Goal: Navigation & Orientation: Find specific page/section

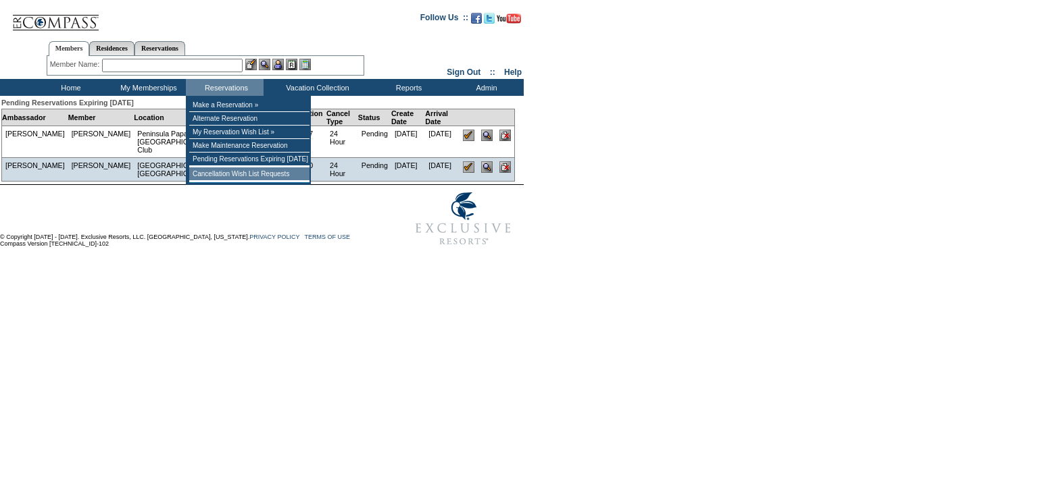
click at [230, 181] on td "Cancellation Wish List Requests" at bounding box center [249, 175] width 120 height 14
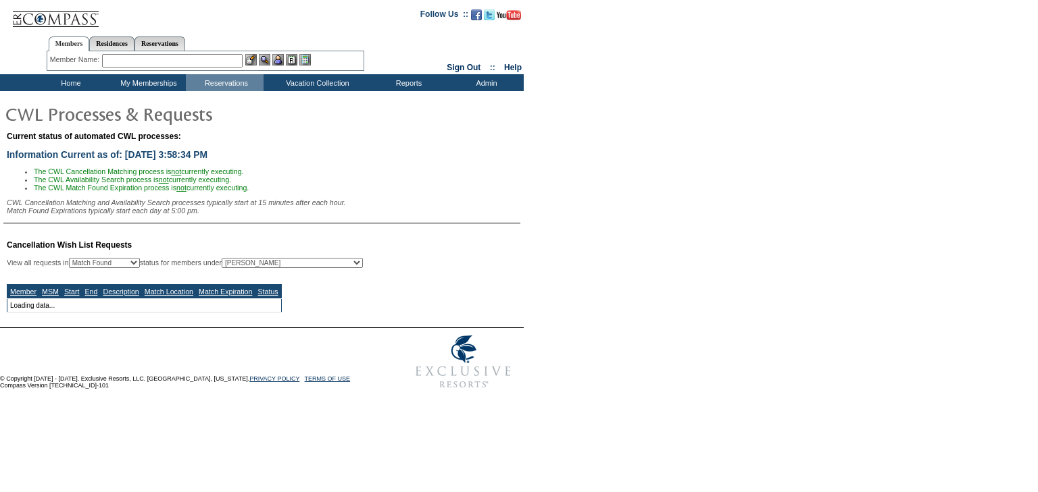
select select "50"
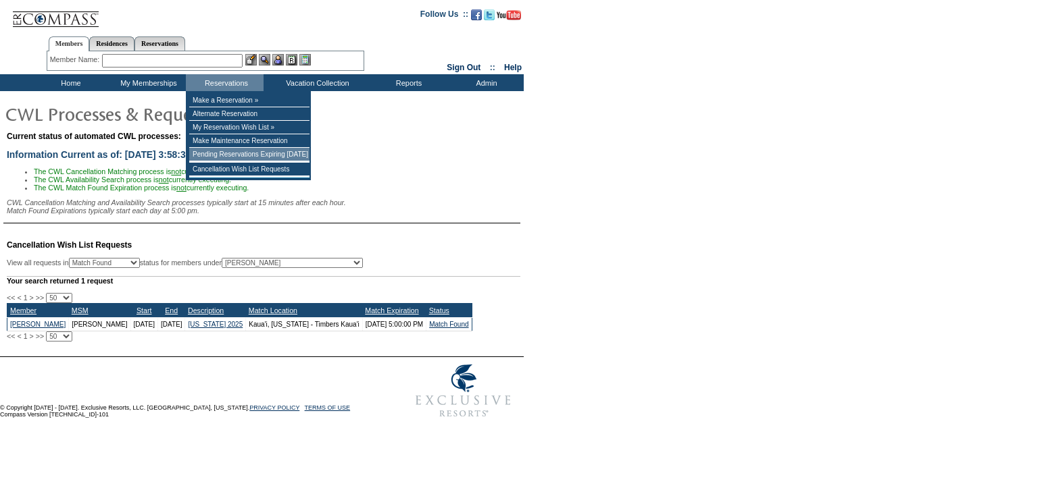
click at [205, 157] on td "Pending Reservations Expiring [DATE]" at bounding box center [249, 155] width 120 height 14
